Goal: Participate in discussion: Engage in conversation with other users on a specific topic

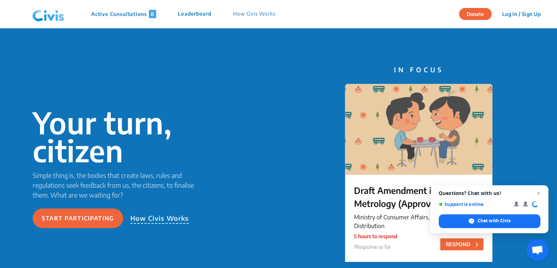
click at [210, 13] on p "Leaderboard" at bounding box center [194, 14] width 33 height 8
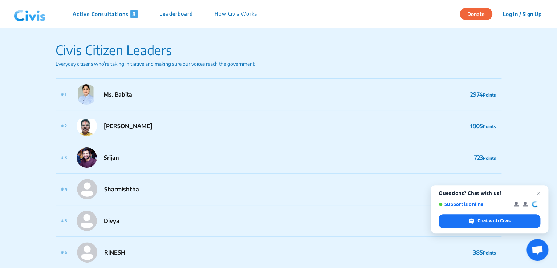
click at [222, 16] on p "How Civis Works" at bounding box center [235, 14] width 42 height 8
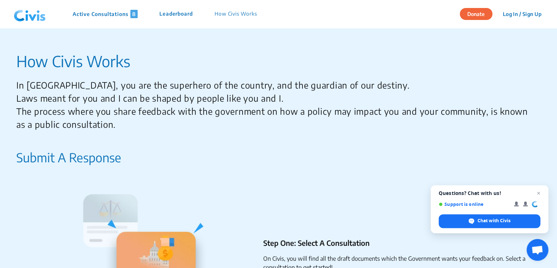
click at [526, 15] on button "Log In / Sign Up" at bounding box center [521, 13] width 48 height 11
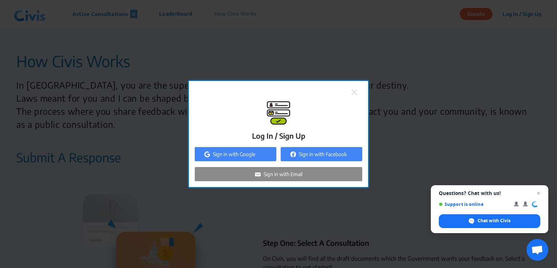
click at [278, 176] on p "Sign in with Email" at bounding box center [283, 174] width 39 height 8
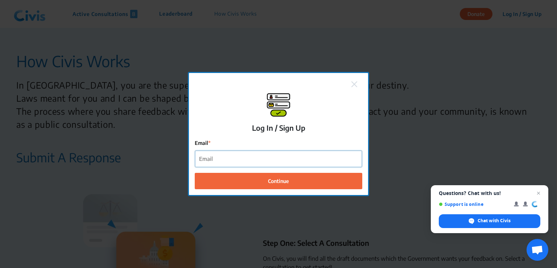
click at [280, 159] on input "Email" at bounding box center [278, 159] width 167 height 16
type input "[EMAIL_ADDRESS][DOMAIN_NAME]"
click at [195, 173] on button "Continue" at bounding box center [279, 181] width 168 height 16
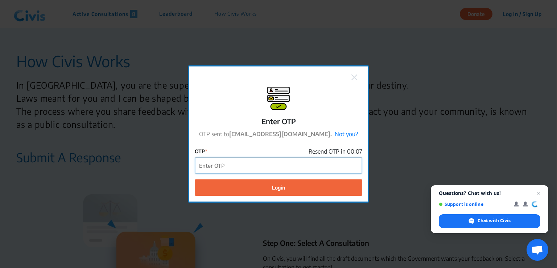
click at [265, 165] on input "OTP" at bounding box center [278, 165] width 167 height 16
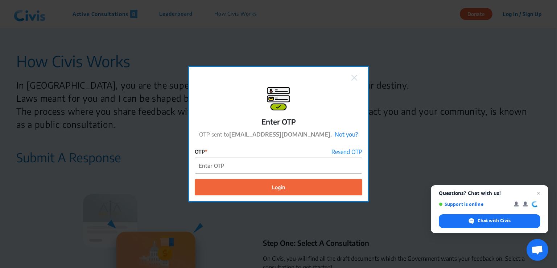
click at [357, 76] on img at bounding box center [355, 78] width 6 height 6
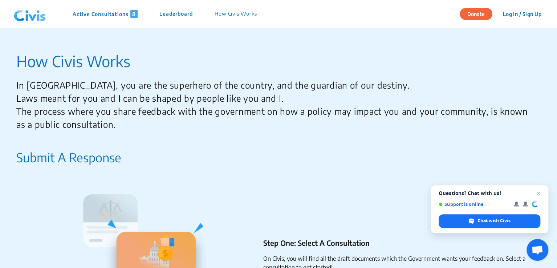
click at [536, 15] on button "Log In / Sign Up" at bounding box center [521, 13] width 48 height 11
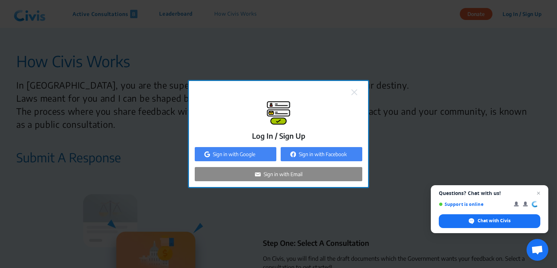
click at [249, 154] on p "Sign in with Google" at bounding box center [234, 154] width 42 height 8
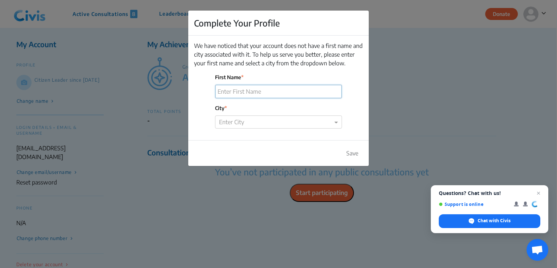
click at [282, 89] on input "First Name" at bounding box center [279, 91] width 126 height 13
type input "ahilya"
click at [337, 122] on span at bounding box center [337, 121] width 9 height 9
type input "mum"
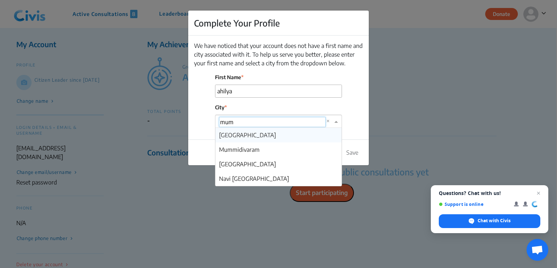
click at [327, 135] on div "Mumbai" at bounding box center [279, 135] width 126 height 15
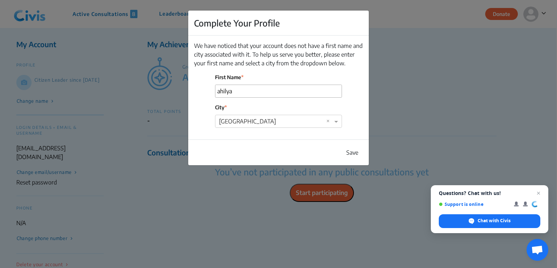
click at [353, 151] on button "Save" at bounding box center [352, 152] width 21 height 14
click at [217, 91] on input "ahilya" at bounding box center [279, 91] width 126 height 13
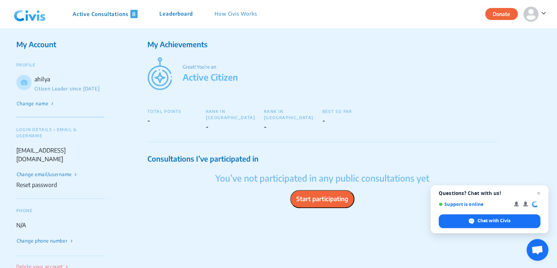
drag, startPoint x: 187, startPoint y: 34, endPoint x: 190, endPoint y: 70, distance: 36.4
drag, startPoint x: 190, startPoint y: 70, endPoint x: 251, endPoint y: 16, distance: 82.0
click at [251, 16] on p "How Civis Works" at bounding box center [235, 14] width 42 height 8
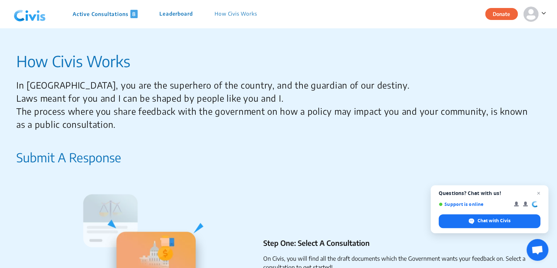
click at [189, 18] on p "Leaderboard" at bounding box center [175, 14] width 33 height 8
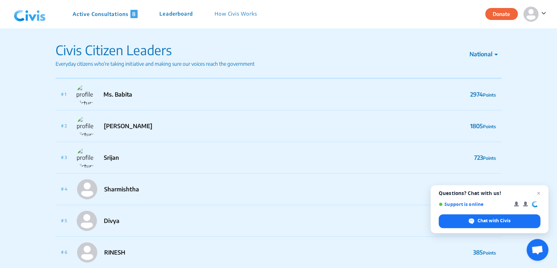
click at [110, 15] on p "Active Consultations 8" at bounding box center [105, 14] width 65 height 8
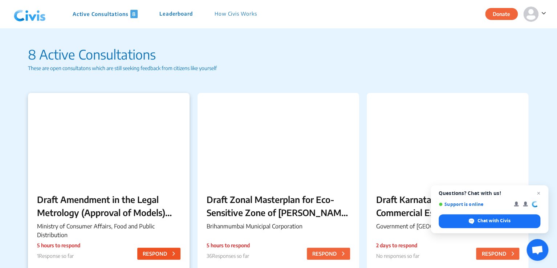
click at [155, 251] on button "RESPOND" at bounding box center [158, 253] width 43 height 12
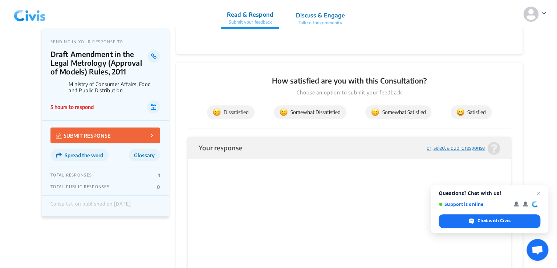
scroll to position [121, 0]
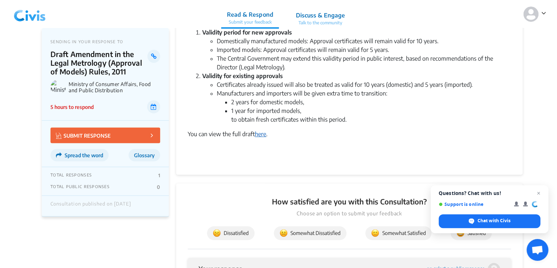
click at [259, 135] on link "here" at bounding box center [260, 133] width 11 height 7
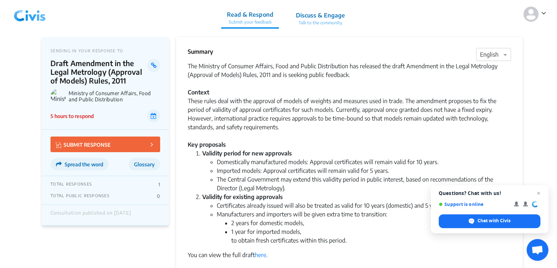
click at [297, 17] on p "Discuss & Engage" at bounding box center [319, 15] width 49 height 9
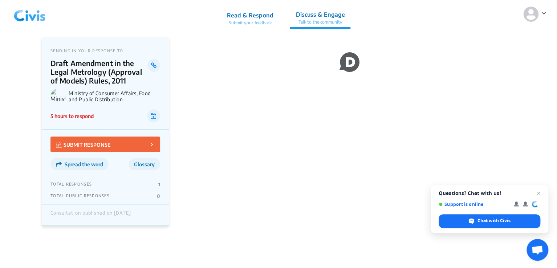
click at [246, 14] on p "Read & Respond" at bounding box center [250, 15] width 46 height 9
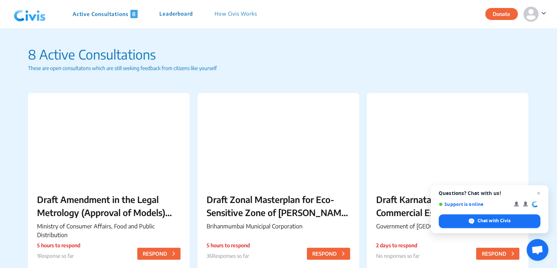
click at [545, 8] on span at bounding box center [542, 12] width 8 height 9
click at [507, 34] on p "Profile" at bounding box center [516, 33] width 51 height 11
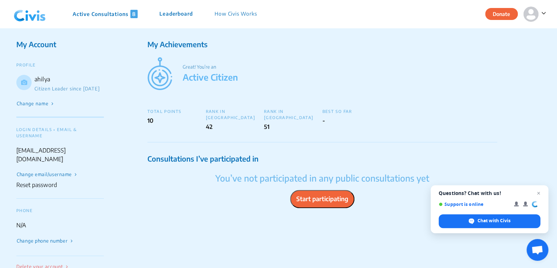
click at [23, 83] on icon at bounding box center [24, 82] width 6 height 6
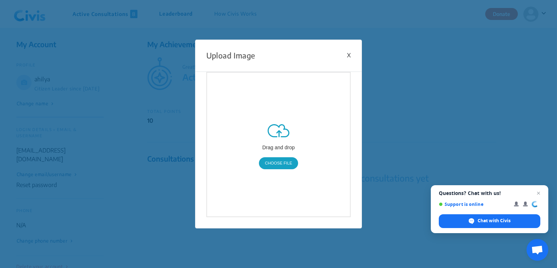
click at [348, 53] on div "X" at bounding box center [349, 55] width 4 height 9
